Goal: Transaction & Acquisition: Purchase product/service

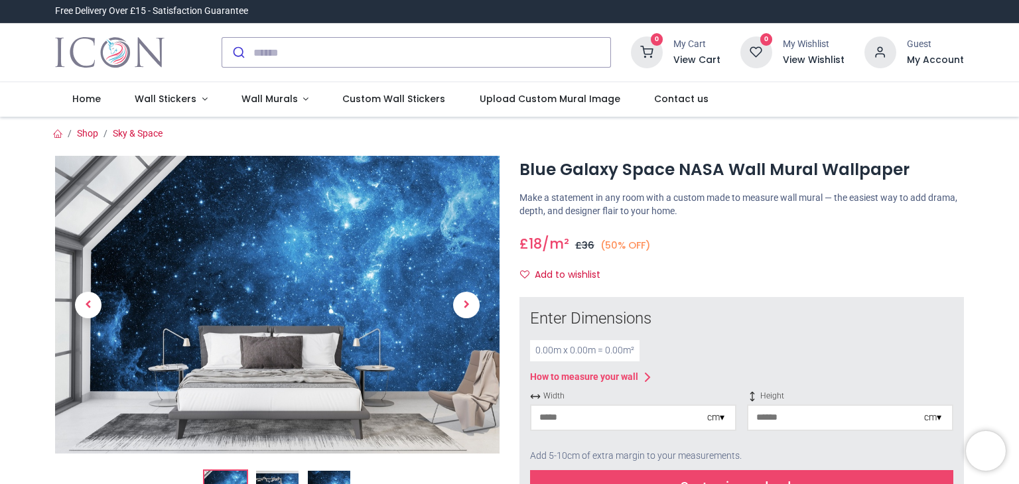
click at [265, 479] on img at bounding box center [277, 492] width 42 height 42
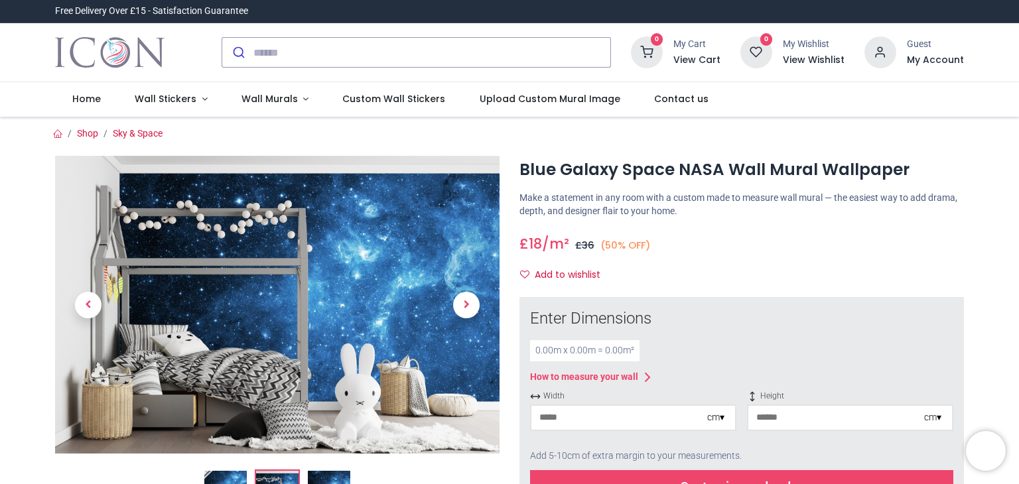
click at [0, 0] on div "You've got 10% OFF Save it before it’s gone! CLAIM 10% OFF No, thanks" at bounding box center [0, 0] width 0 height 0
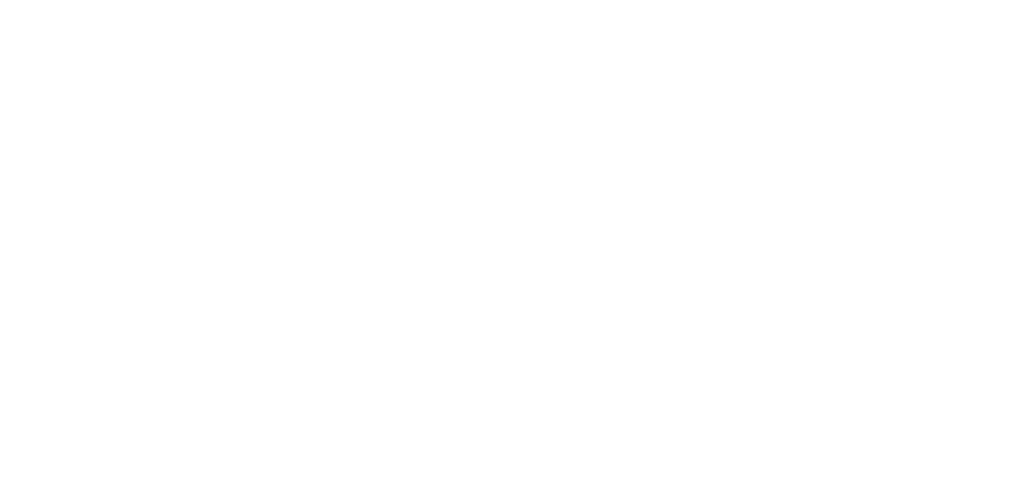
click at [492, 353] on div "No, thanks" at bounding box center [510, 341] width 216 height 46
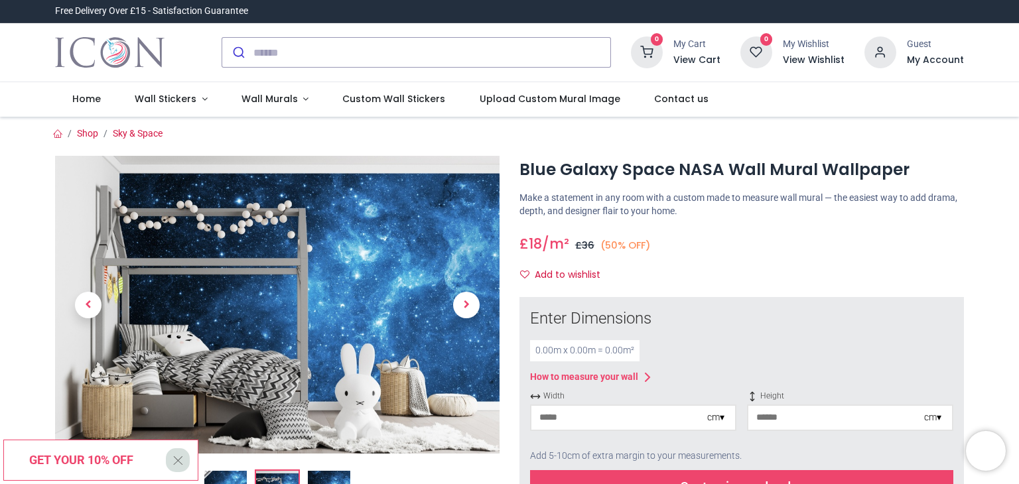
click at [336, 475] on img at bounding box center [329, 492] width 42 height 42
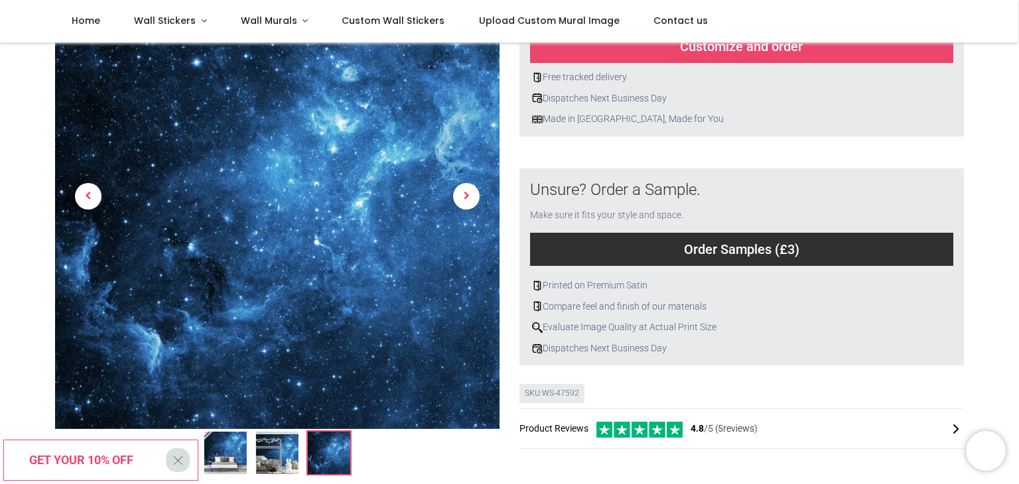
scroll to position [370, 0]
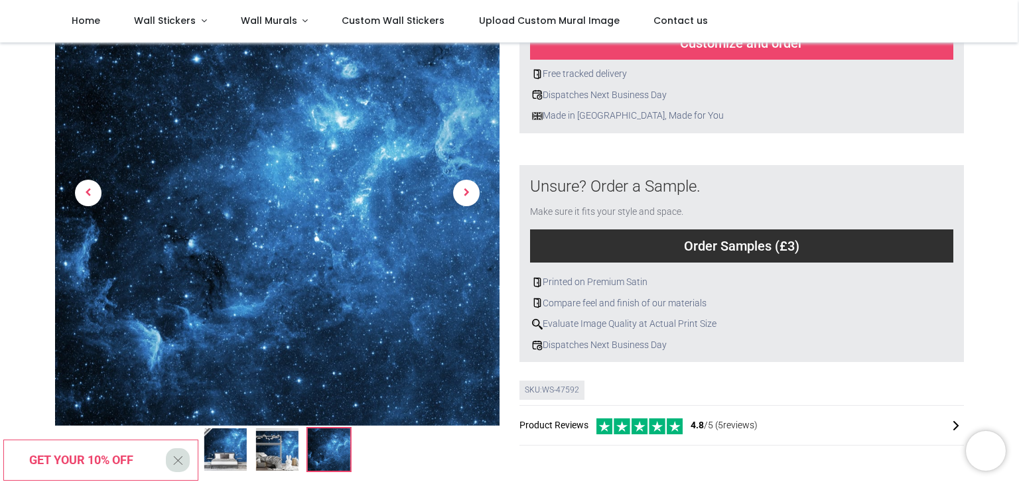
click at [716, 250] on div "Order Samples (£3)" at bounding box center [741, 246] width 423 height 33
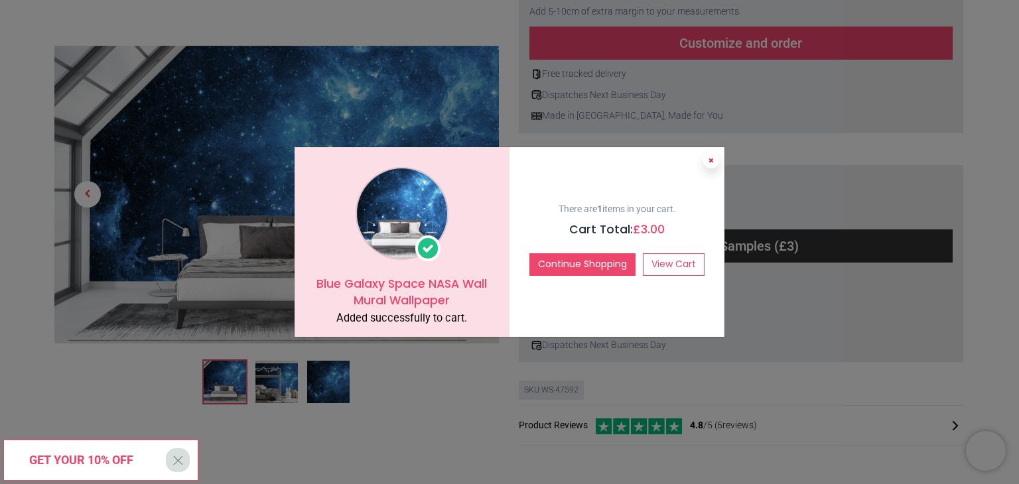
click at [711, 165] on button at bounding box center [712, 161] width 16 height 16
